Goal: Transaction & Acquisition: Book appointment/travel/reservation

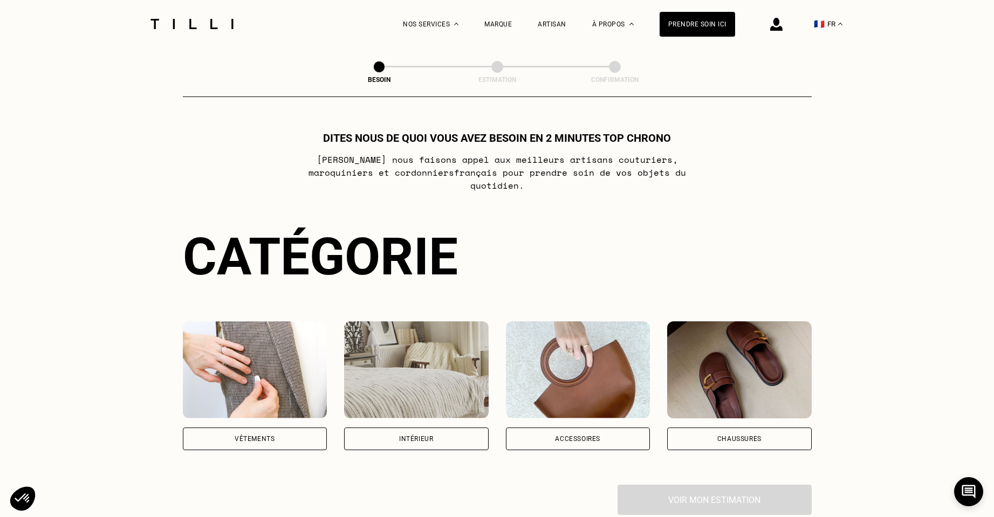
scroll to position [162, 0]
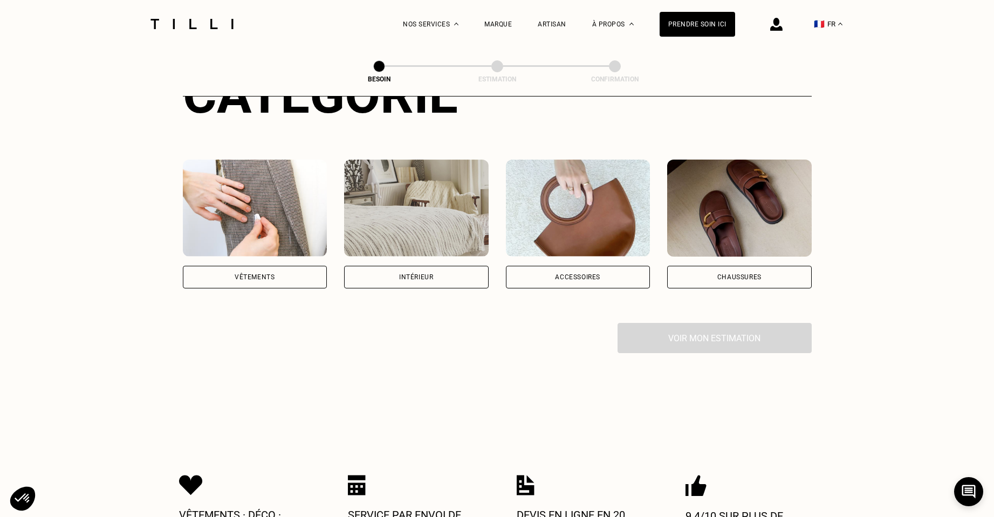
click at [587, 274] on div "Accessoires" at bounding box center [577, 277] width 45 height 6
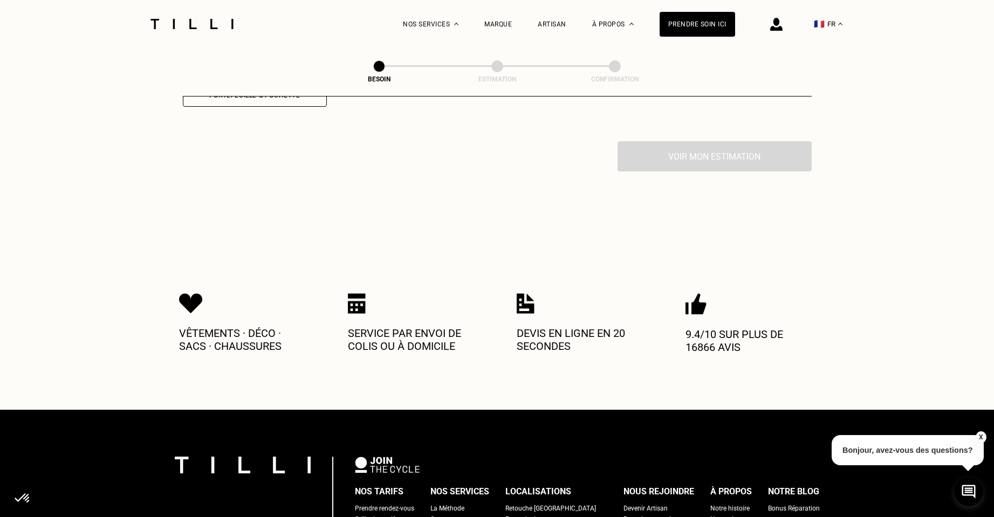
scroll to position [459, 0]
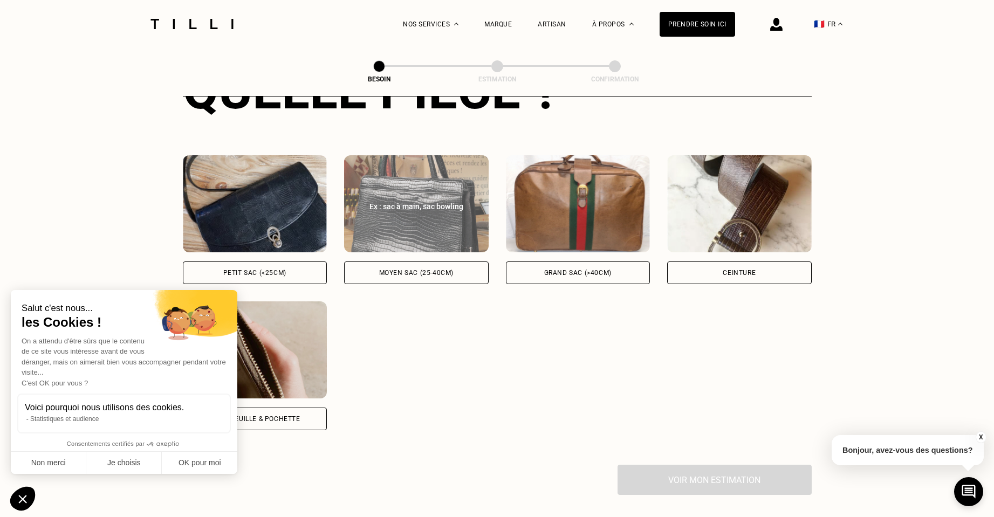
click at [425, 270] on div "Moyen sac (25-40cm)" at bounding box center [416, 273] width 74 height 6
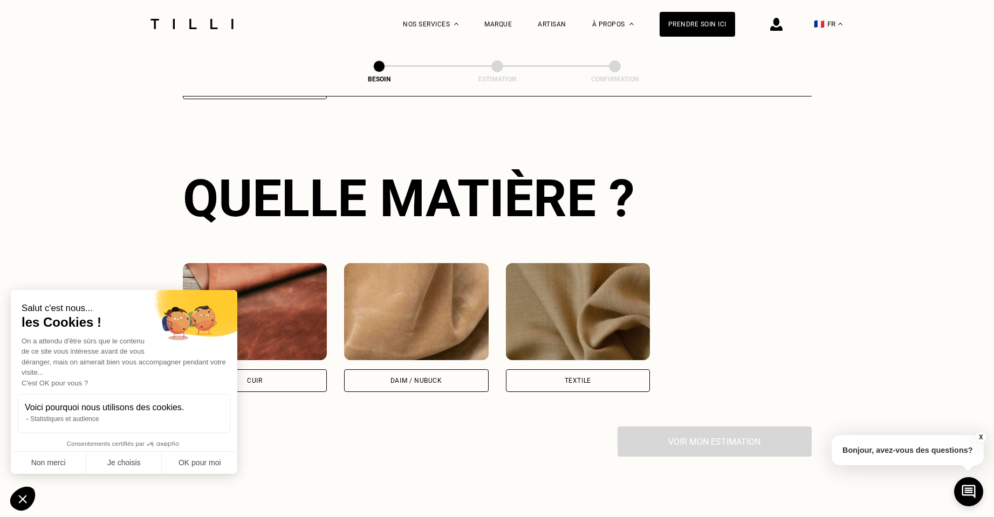
scroll to position [952, 0]
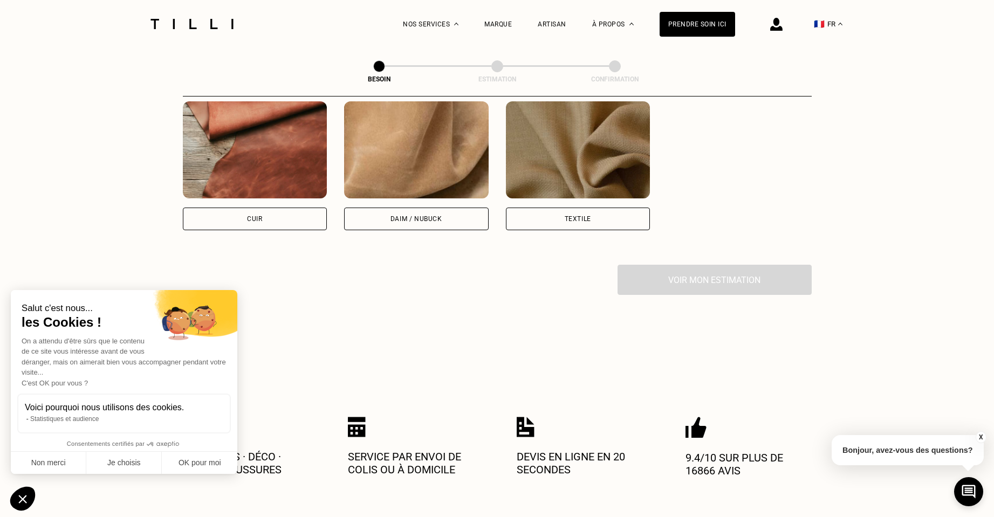
click at [300, 208] on div "Cuir" at bounding box center [255, 219] width 145 height 23
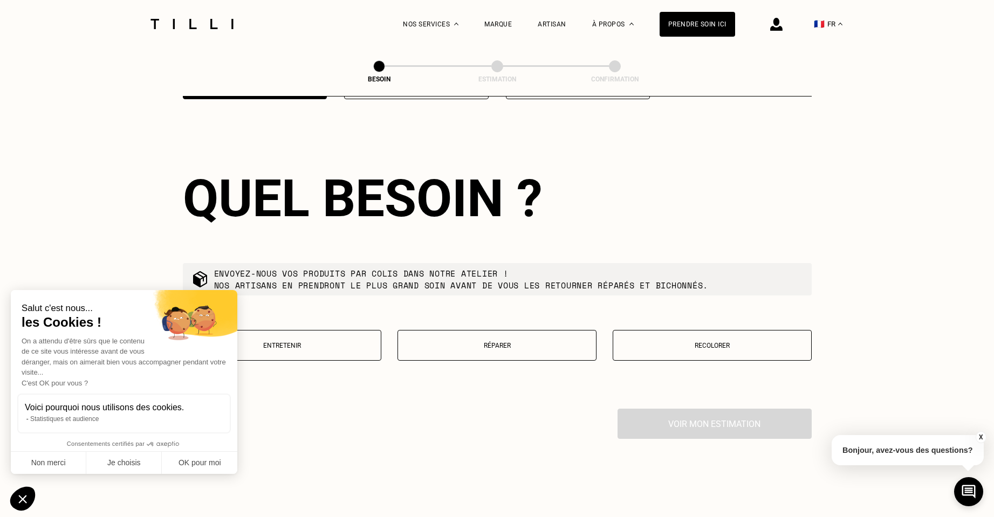
scroll to position [1191, 0]
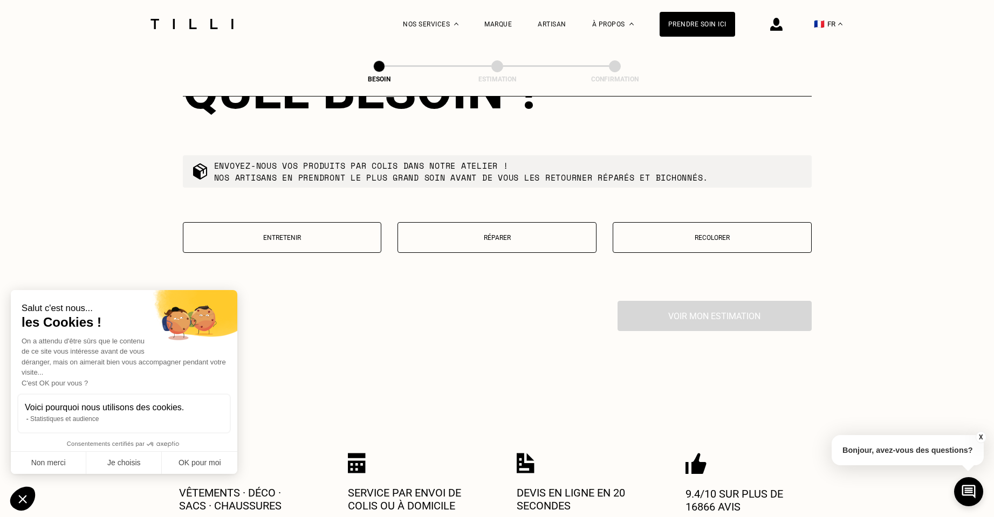
click at [488, 222] on button "Réparer" at bounding box center [497, 237] width 199 height 31
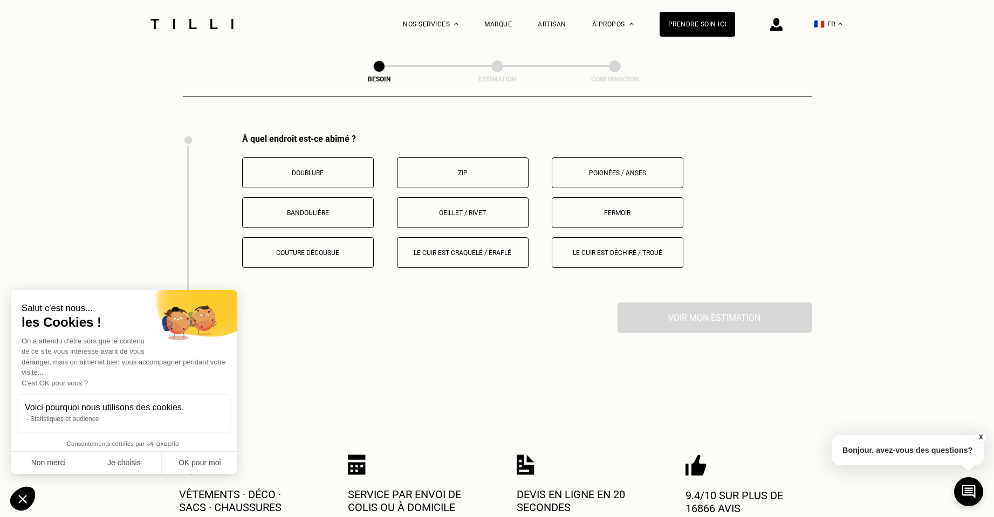
scroll to position [1304, 0]
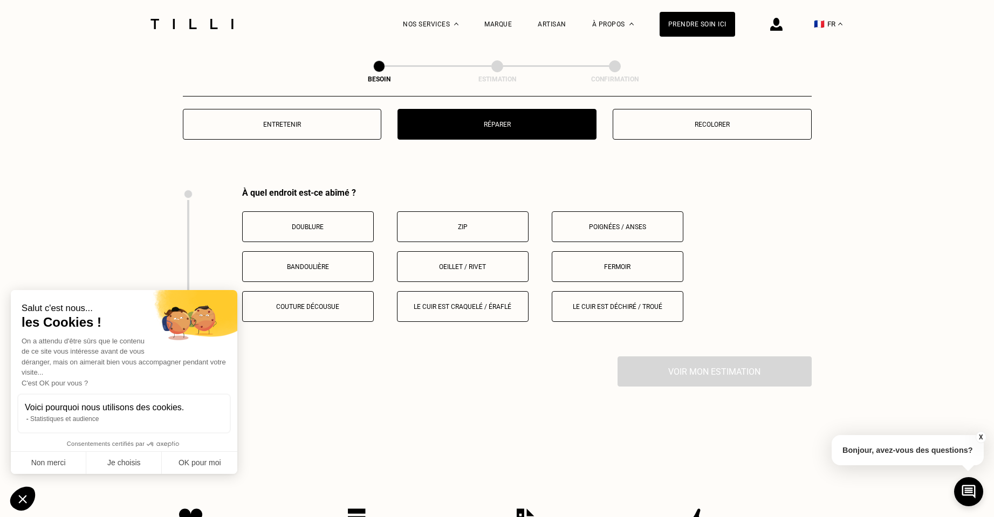
click at [598, 220] on button "Poignées / anses" at bounding box center [618, 226] width 132 height 31
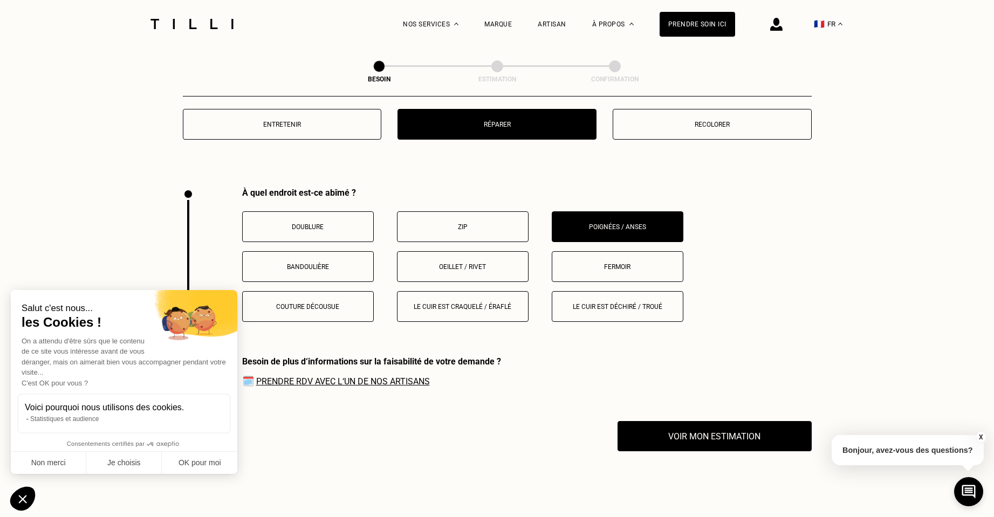
scroll to position [1527, 0]
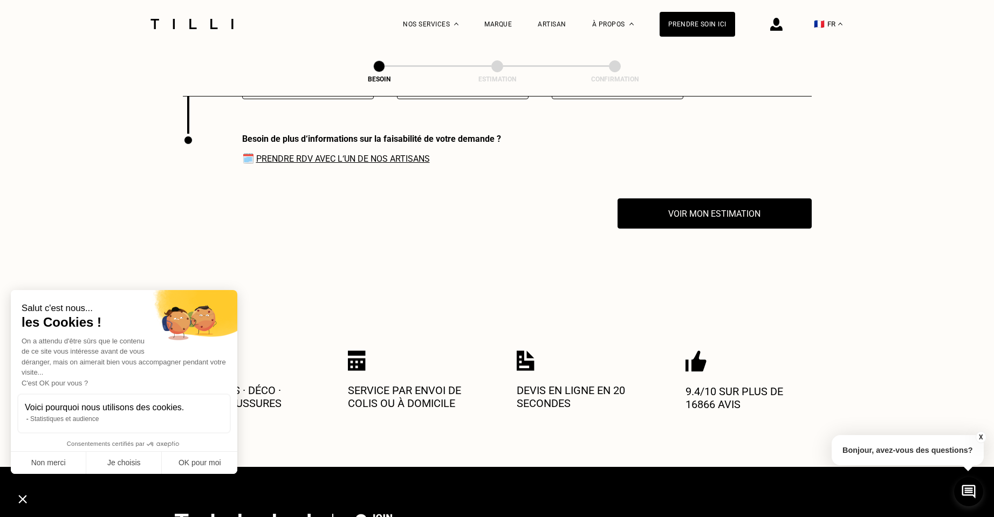
click at [392, 154] on link "Prendre RDV avec l‘un de nos artisans" at bounding box center [343, 159] width 174 height 10
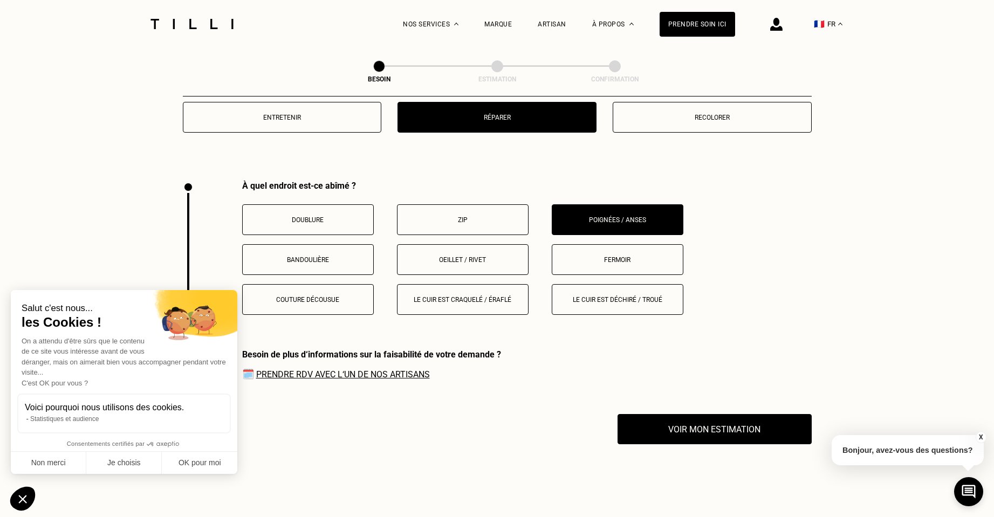
scroll to position [1257, 0]
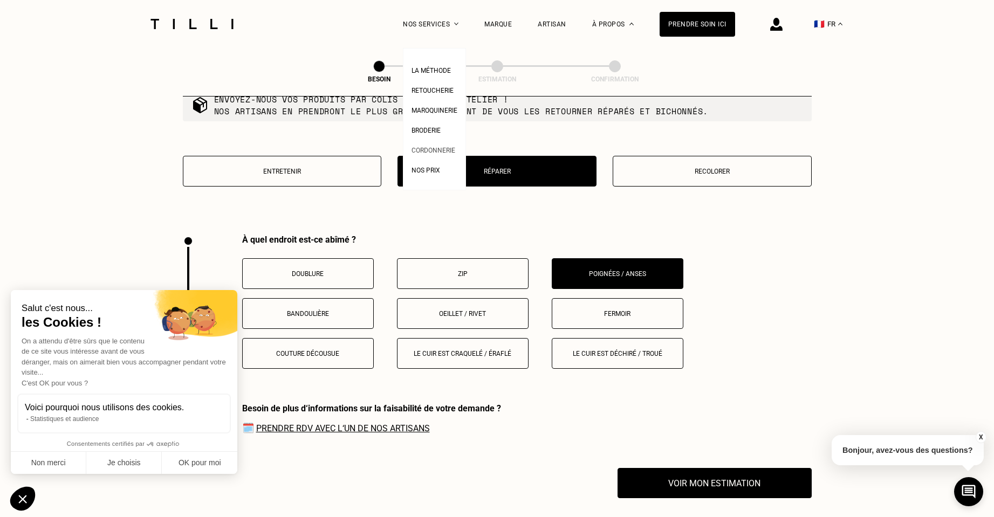
click at [432, 150] on span "Cordonnerie" at bounding box center [434, 151] width 44 height 8
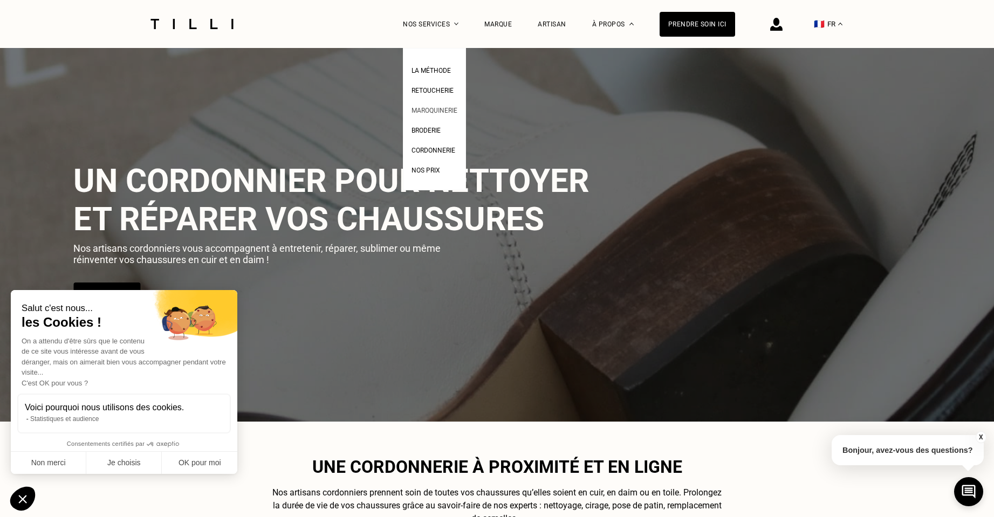
click at [432, 111] on span "Maroquinerie" at bounding box center [435, 111] width 46 height 8
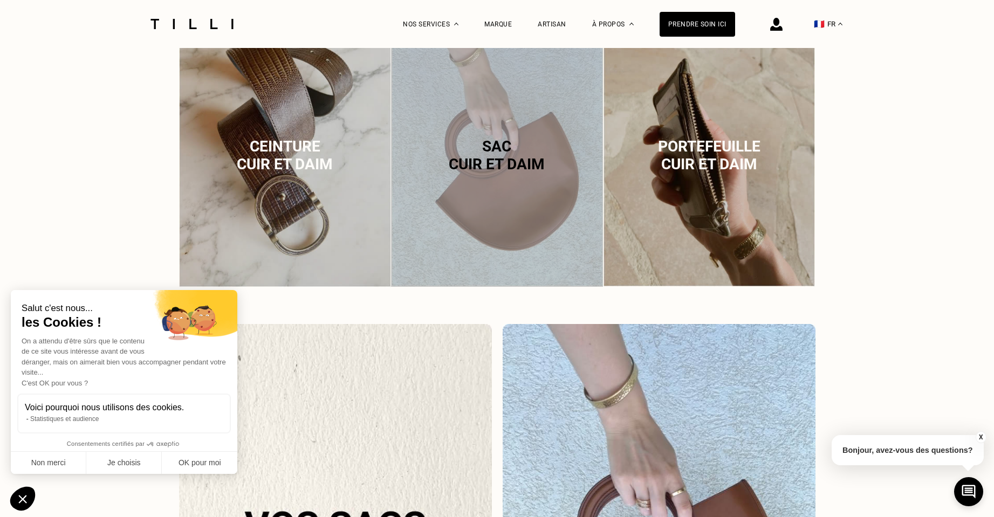
scroll to position [378, 0]
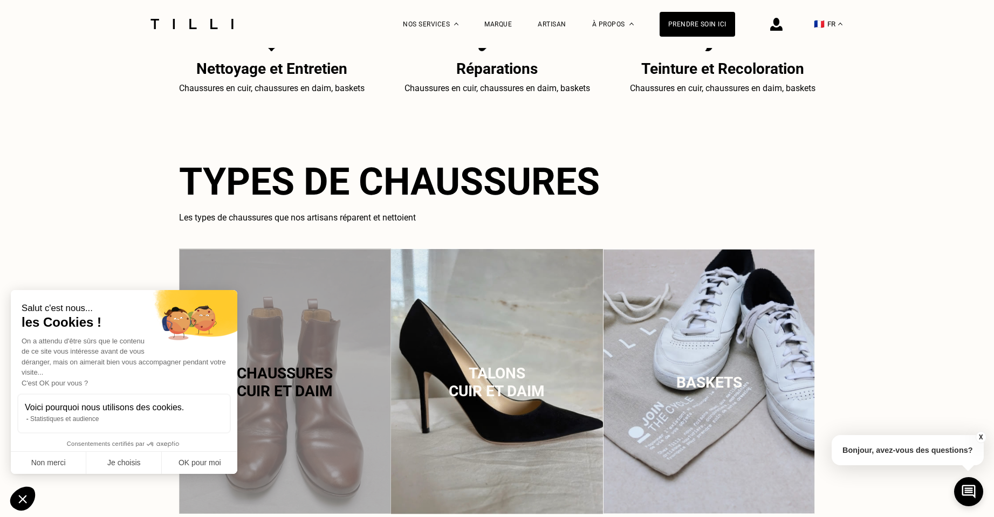
scroll to position [1816, 0]
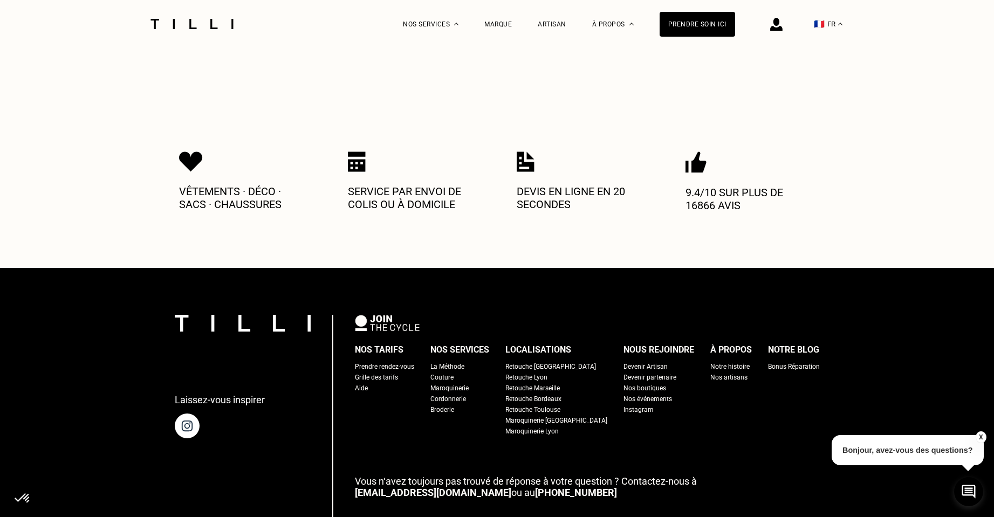
scroll to position [216, 0]
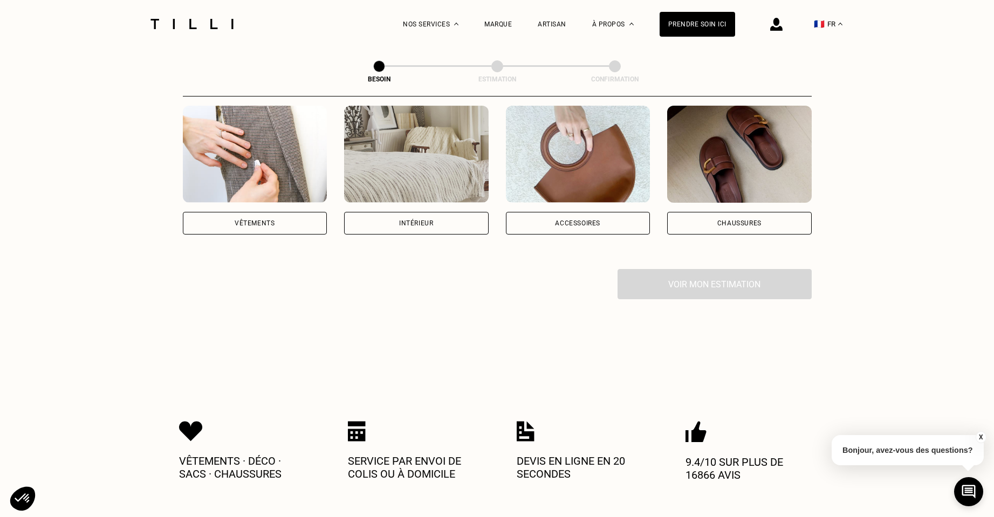
click at [571, 212] on div "Accessoires" at bounding box center [578, 223] width 145 height 23
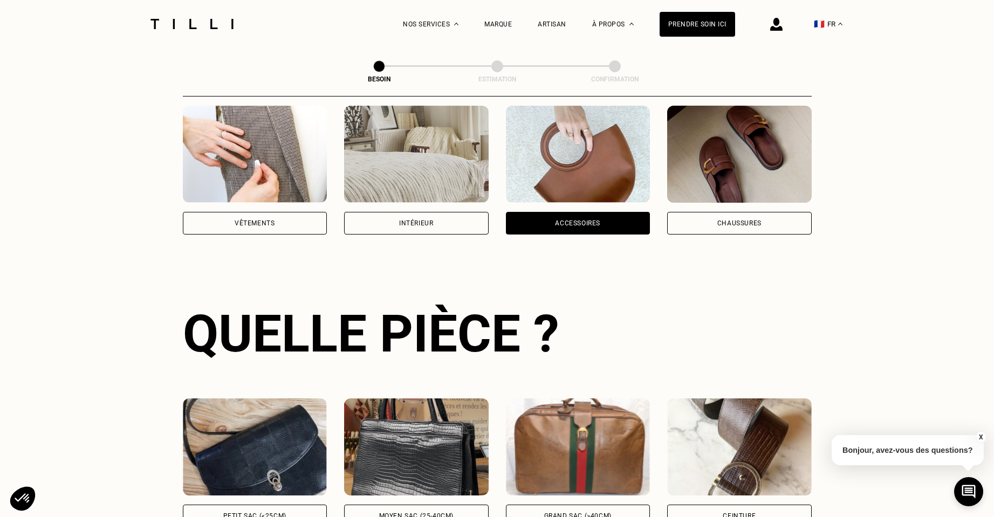
scroll to position [351, 0]
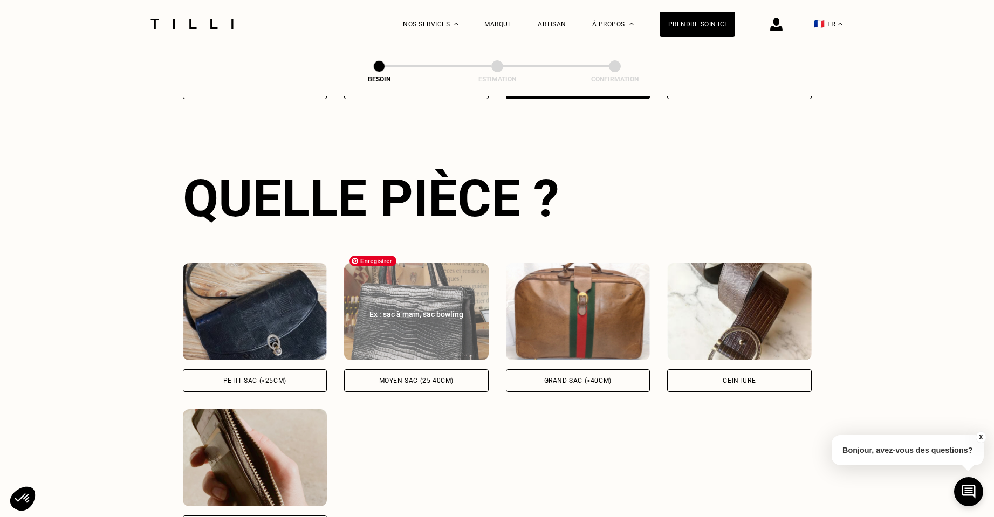
click at [406, 347] on img at bounding box center [416, 311] width 145 height 97
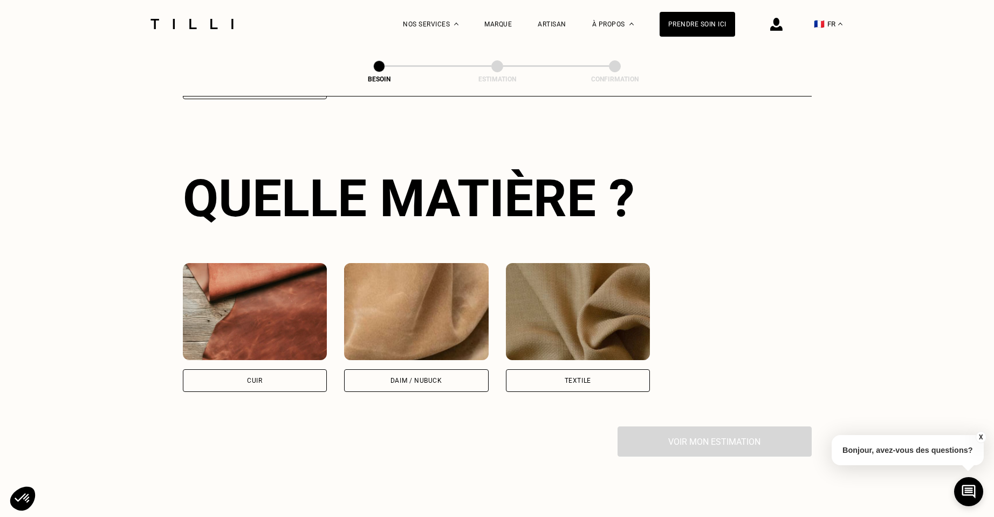
scroll to position [898, 0]
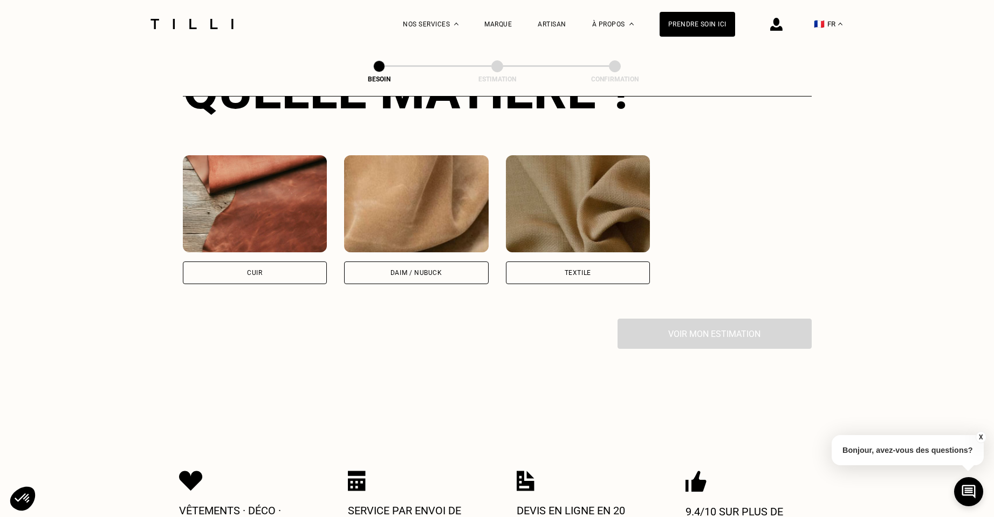
click at [303, 264] on div "Cuir" at bounding box center [255, 273] width 145 height 23
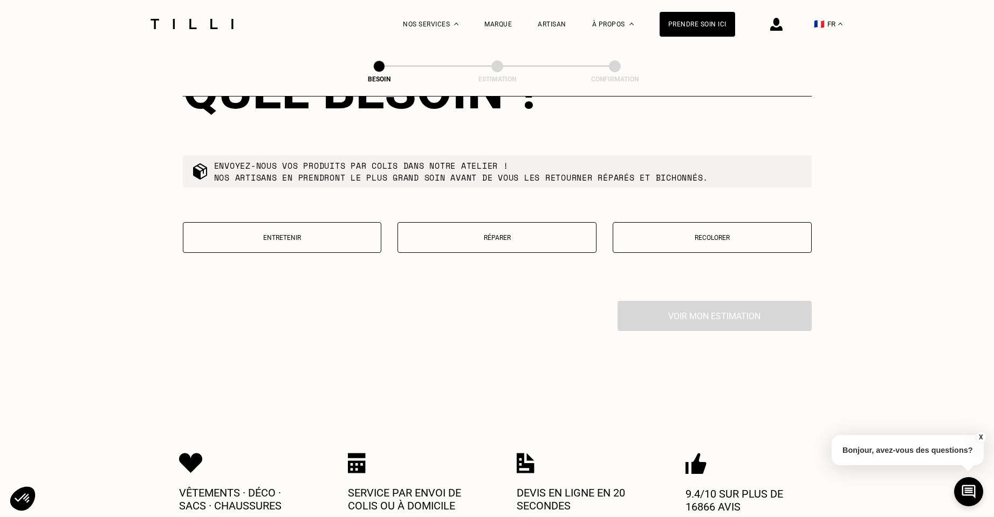
scroll to position [1245, 0]
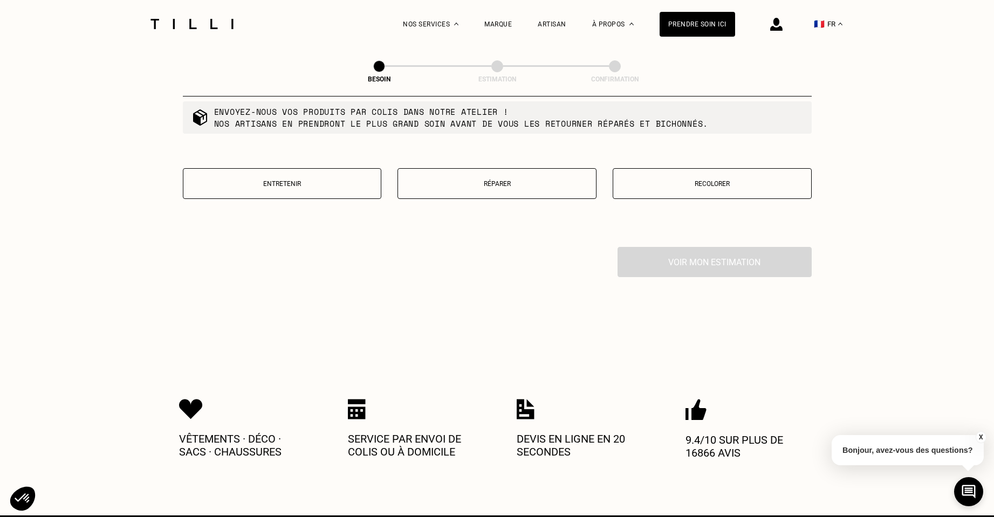
click at [544, 180] on p "Réparer" at bounding box center [497, 184] width 187 height 8
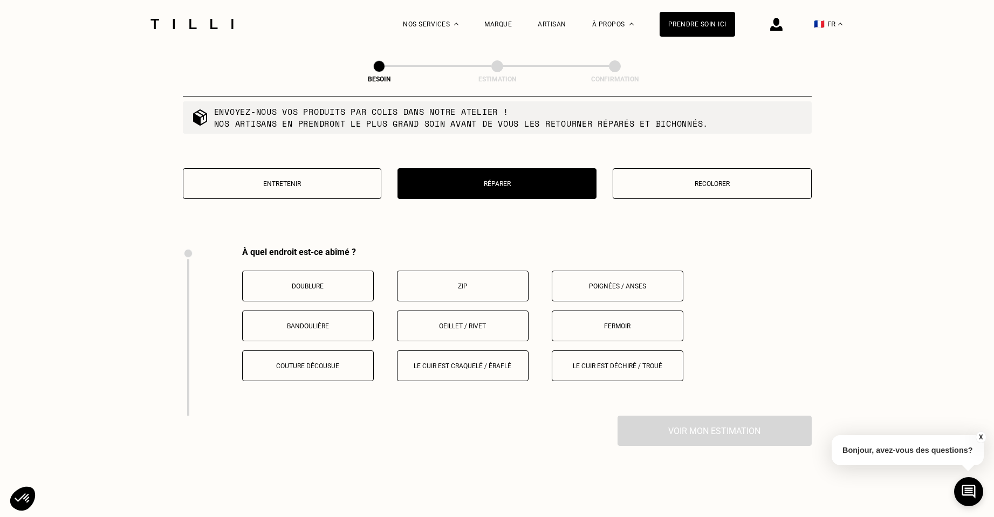
scroll to position [1358, 0]
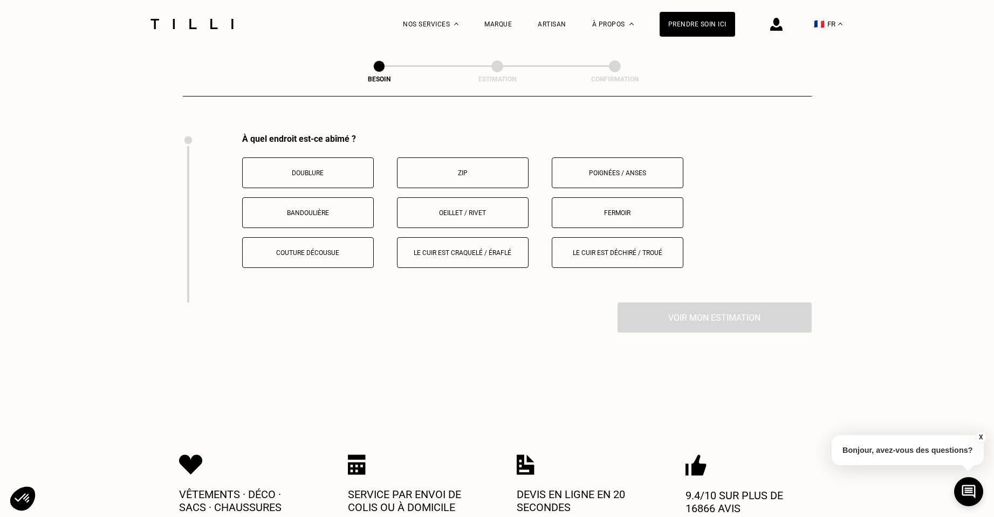
click at [621, 166] on button "Poignées / anses" at bounding box center [618, 173] width 132 height 31
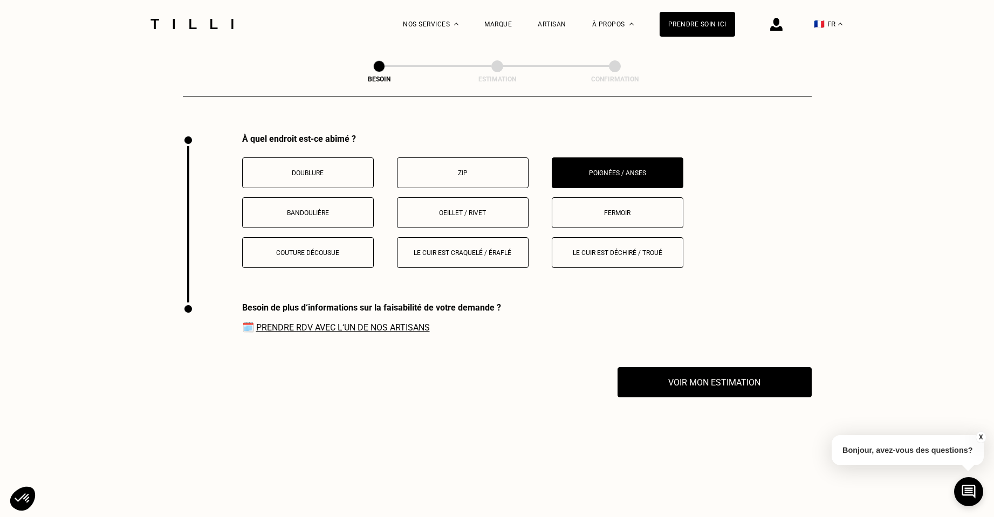
scroll to position [1527, 0]
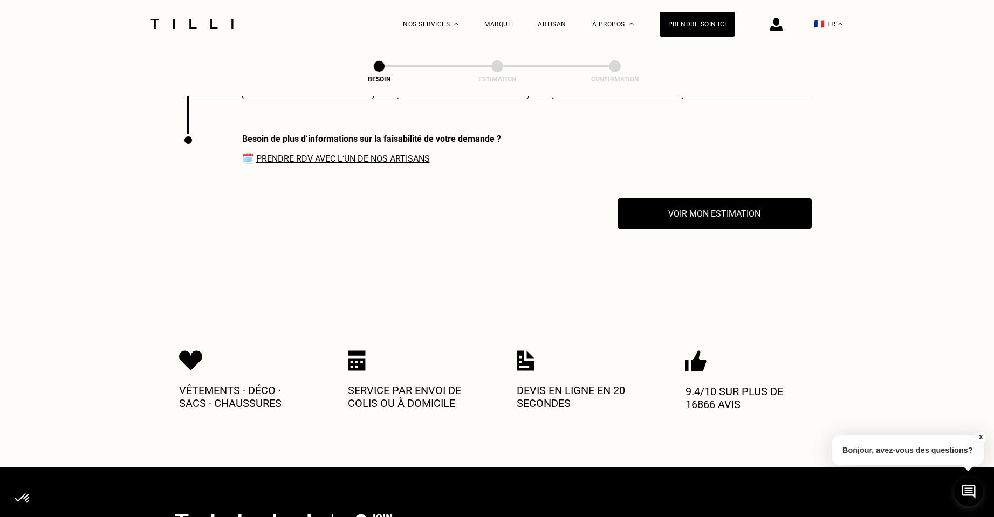
click at [347, 154] on div "Besoin de plus d‘informations sur la faisabilité de votre demande ? 🗓️ Prendre …" at bounding box center [342, 166] width 318 height 65
click at [332, 154] on link "Prendre RDV avec l‘un de nos artisans" at bounding box center [343, 159] width 174 height 10
